Goal: Task Accomplishment & Management: Manage account settings

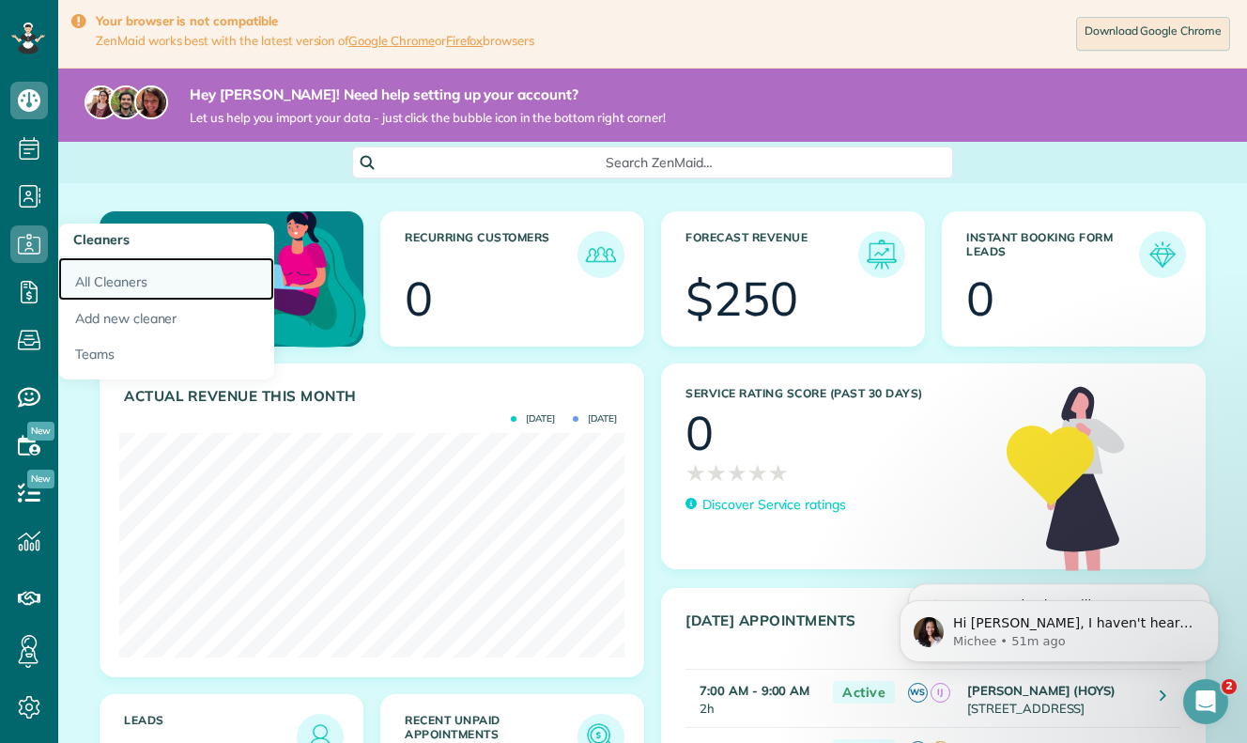
click at [93, 280] on link "All Cleaners" at bounding box center [166, 278] width 216 height 43
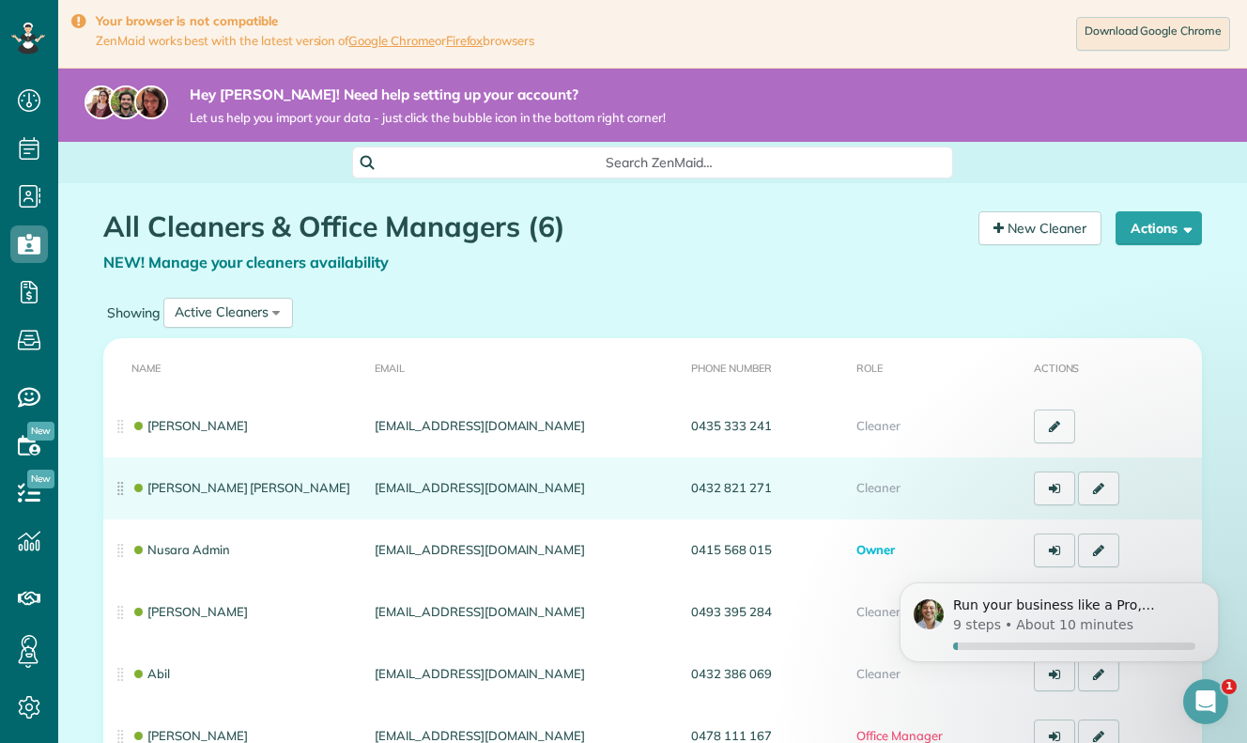
click at [238, 467] on td "[PERSON_NAME] [PERSON_NAME]" at bounding box center [235, 488] width 264 height 62
click at [1108, 495] on link at bounding box center [1098, 488] width 41 height 34
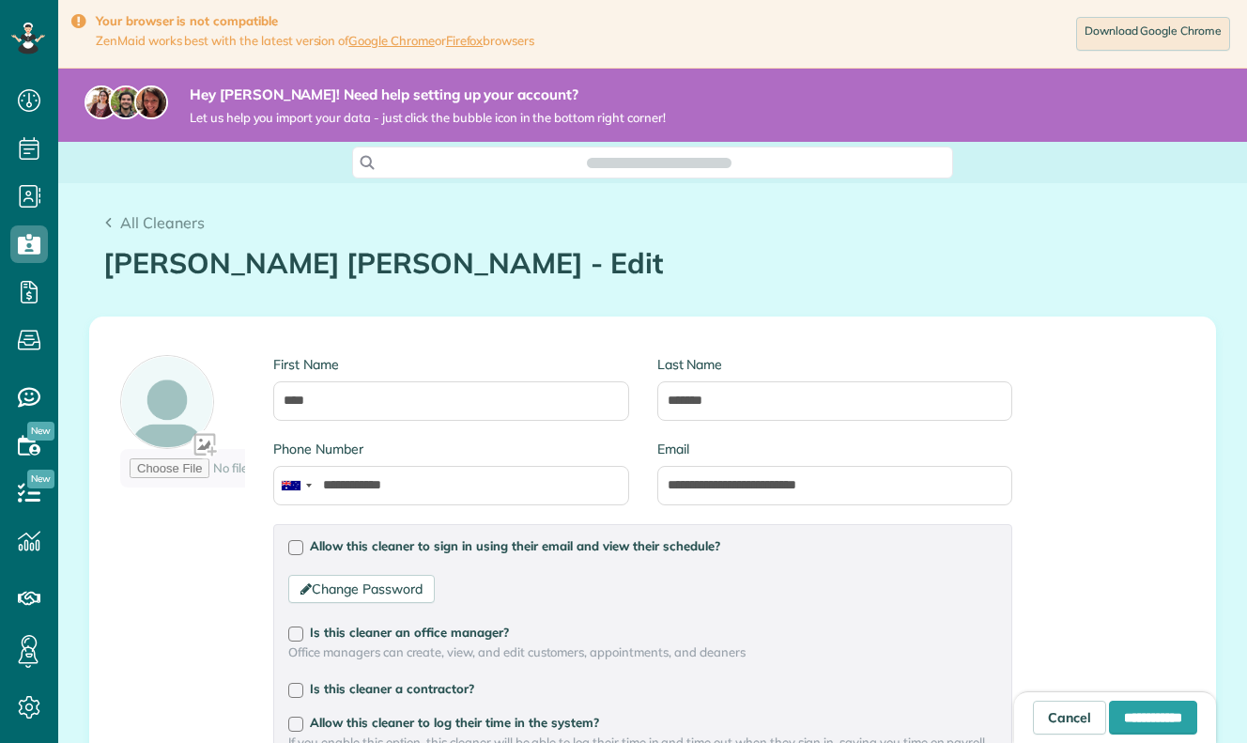
scroll to position [743, 58]
type input "**********"
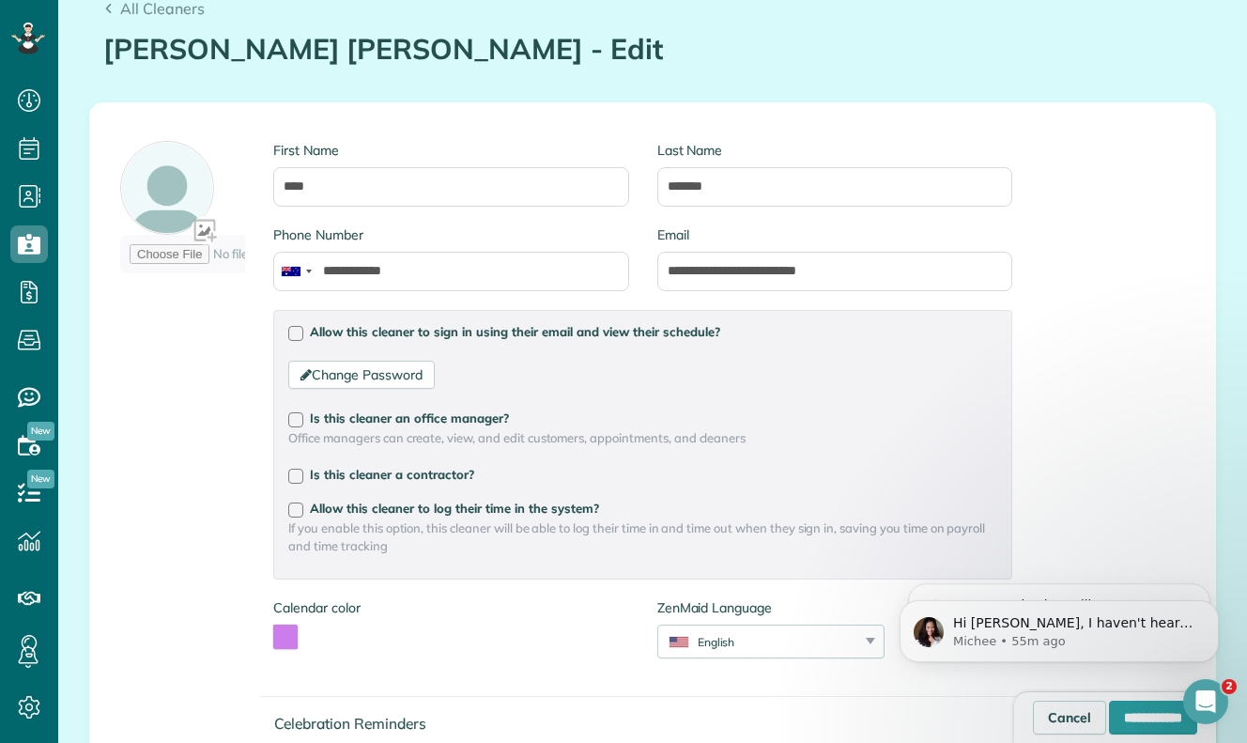
scroll to position [842, 0]
